Goal: Task Accomplishment & Management: Use online tool/utility

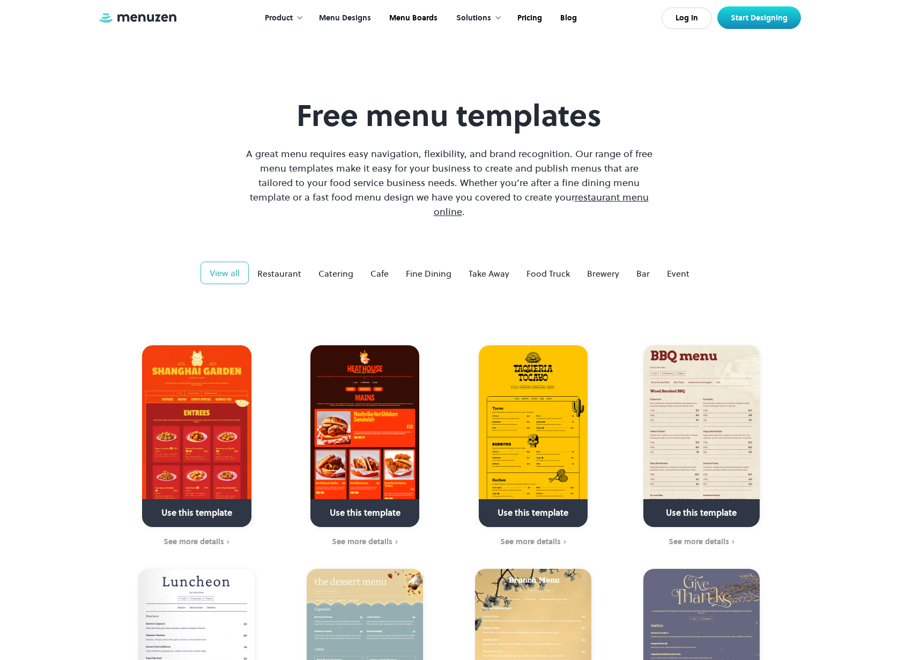
click at [175, 427] on img at bounding box center [196, 436] width 109 height 182
click at [181, 446] on img at bounding box center [196, 436] width 109 height 182
click at [189, 504] on link at bounding box center [197, 517] width 155 height 27
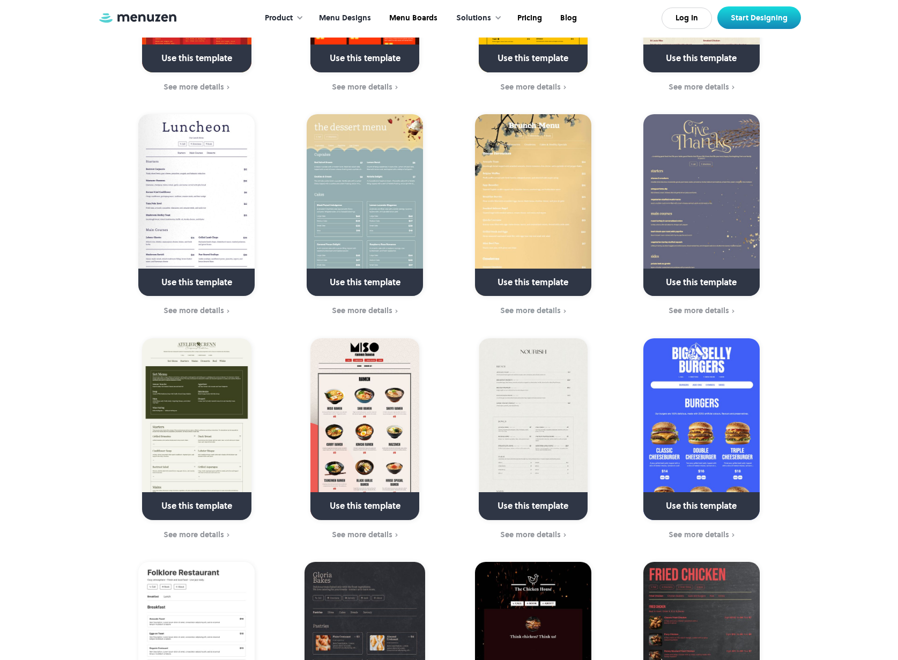
scroll to position [458, 0]
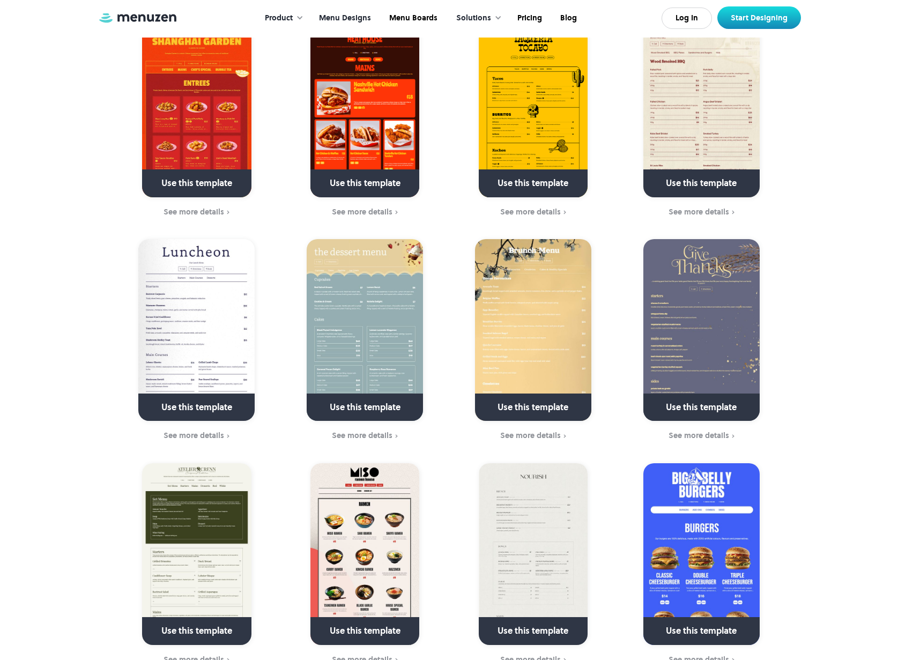
scroll to position [177, 0]
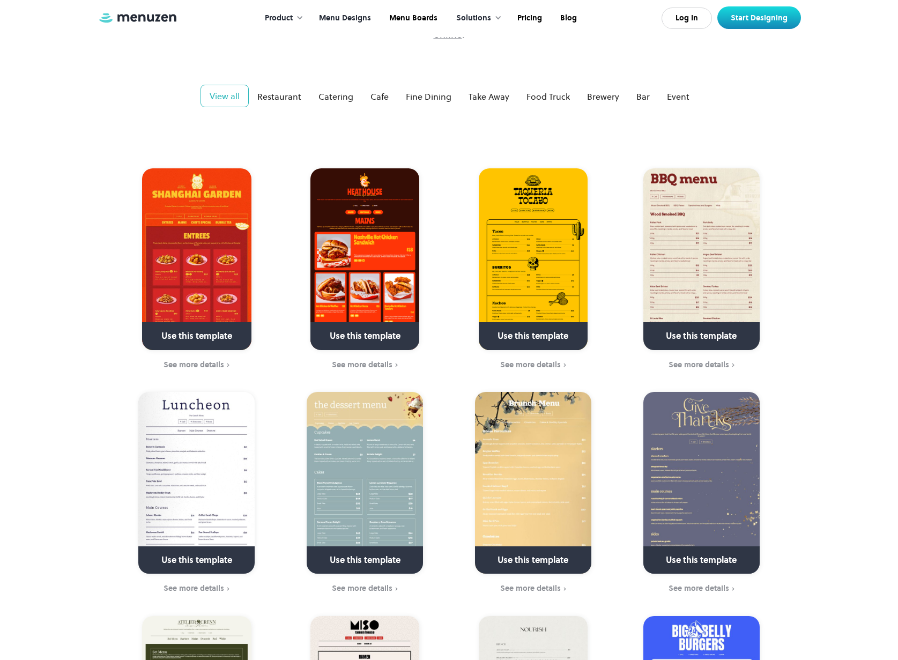
click at [558, 262] on img at bounding box center [533, 259] width 109 height 182
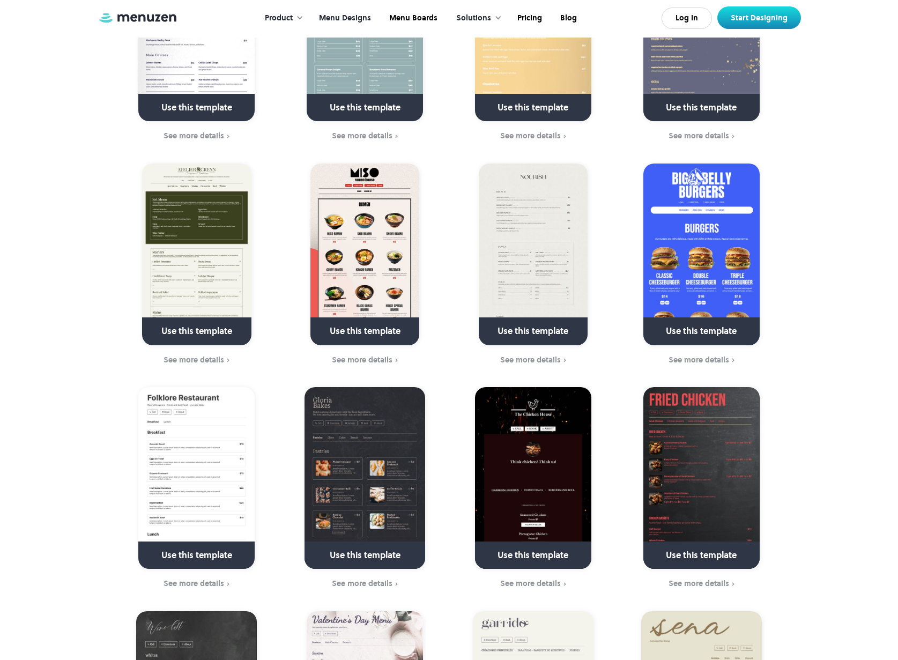
scroll to position [659, 0]
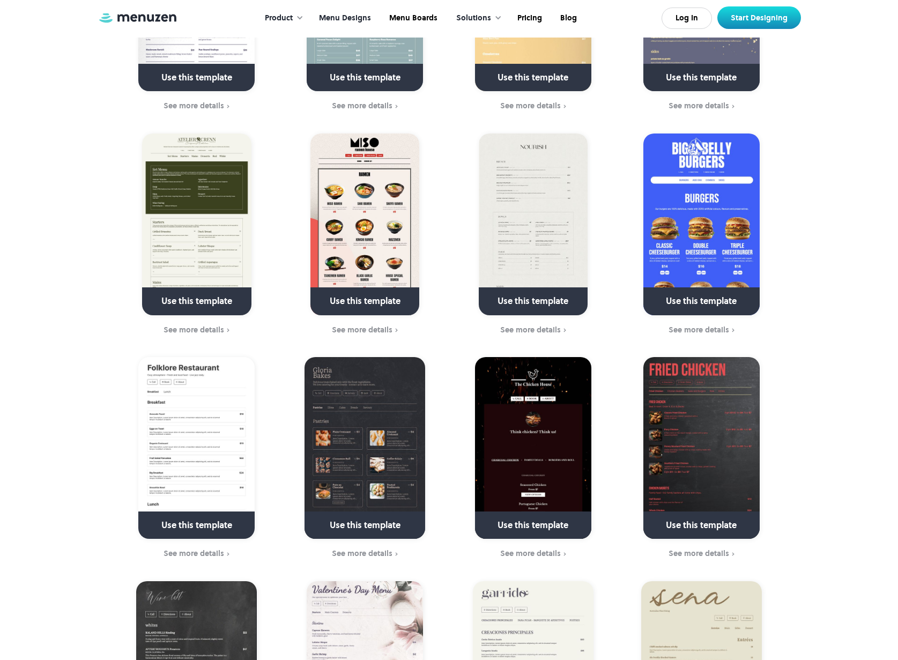
click at [671, 412] on img at bounding box center [701, 448] width 116 height 182
